Goal: Transaction & Acquisition: Obtain resource

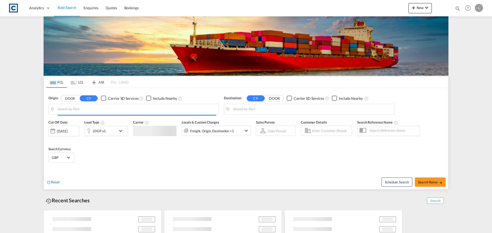
type input "GB-WN5, [GEOGRAPHIC_DATA]"
type input "Ashdod, ILASH"
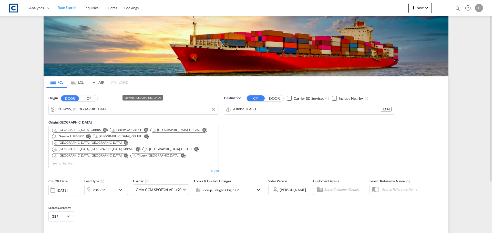
click at [97, 111] on input "GB-WN5, [GEOGRAPHIC_DATA]" at bounding box center [137, 109] width 158 height 8
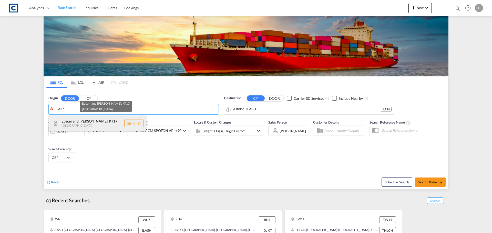
click at [94, 118] on div "Epsom and [PERSON_NAME] , KT17 [GEOGRAPHIC_DATA] [GEOGRAPHIC_DATA]-KT17" at bounding box center [97, 123] width 97 height 15
type input "GB-KT17, Epsom and [PERSON_NAME]"
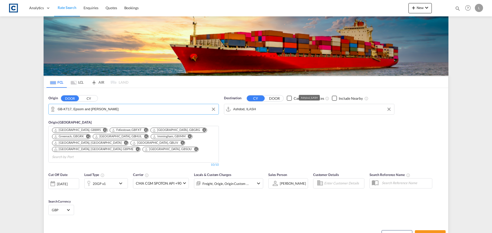
click at [275, 108] on input "Ashdod, ILASH" at bounding box center [312, 109] width 158 height 8
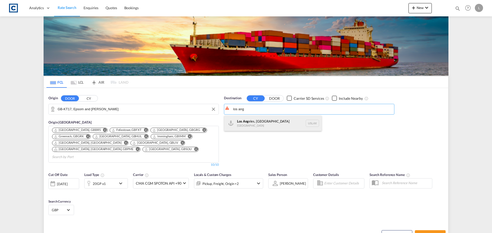
click at [257, 122] on div "Los Ang eles, [GEOGRAPHIC_DATA] [GEOGRAPHIC_DATA] USLAX" at bounding box center [272, 123] width 97 height 15
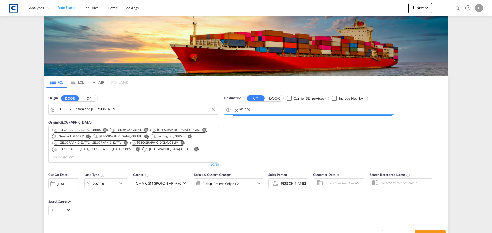
type input "[GEOGRAPHIC_DATA], [GEOGRAPHIC_DATA], USLAX"
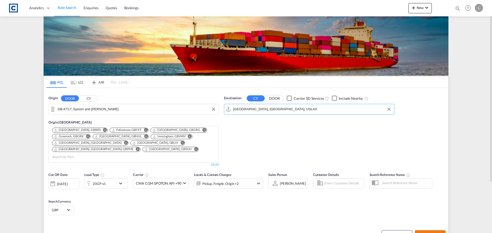
click at [431, 230] on button "Search Rates" at bounding box center [430, 234] width 31 height 9
type input "KT17 to USLAX / [DATE]"
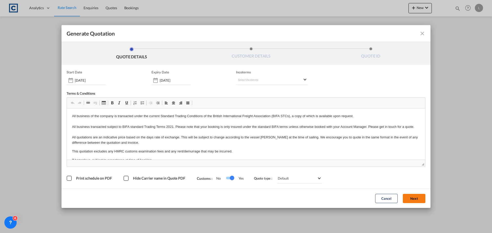
click at [414, 196] on button "Next" at bounding box center [413, 198] width 23 height 9
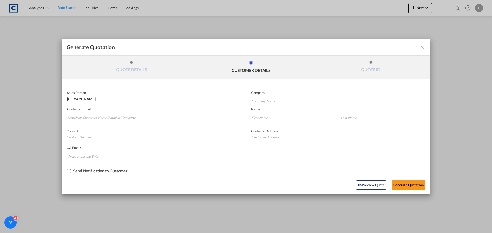
click at [80, 118] on input "Search by Customer Name/Email Id/Company" at bounding box center [151, 118] width 169 height 8
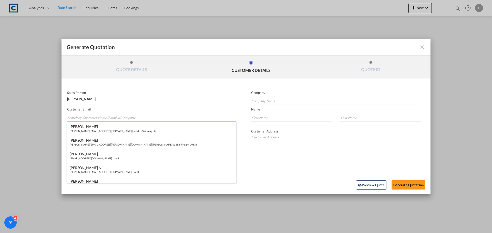
paste input "[EMAIL_ADDRESS][DOMAIN_NAME]"
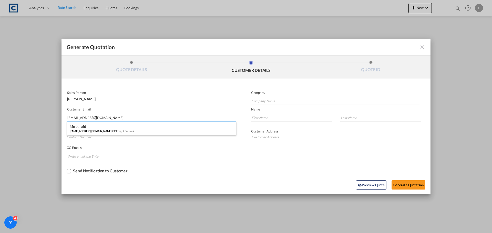
type input "[EMAIL_ADDRESS][DOMAIN_NAME]"
click at [93, 130] on div "Mo Junaid [EMAIL_ADDRESS][DOMAIN_NAME] | GR Freight Services" at bounding box center [151, 129] width 169 height 14
type input "GR Freight Services"
type input "Mo"
type input "Junaid"
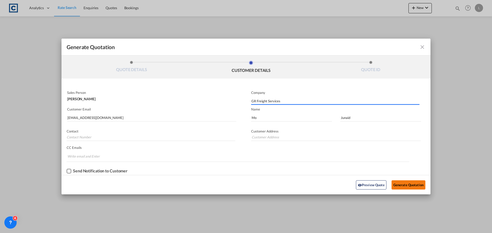
click at [406, 184] on button "Generate Quotation" at bounding box center [408, 185] width 34 height 9
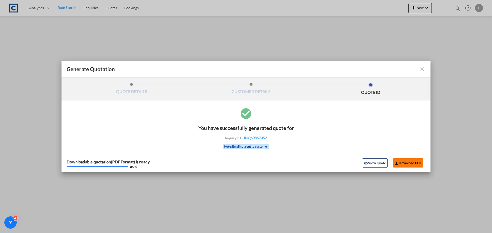
click at [401, 161] on button "Download PDF" at bounding box center [407, 162] width 30 height 9
